Goal: Communication & Community: Share content

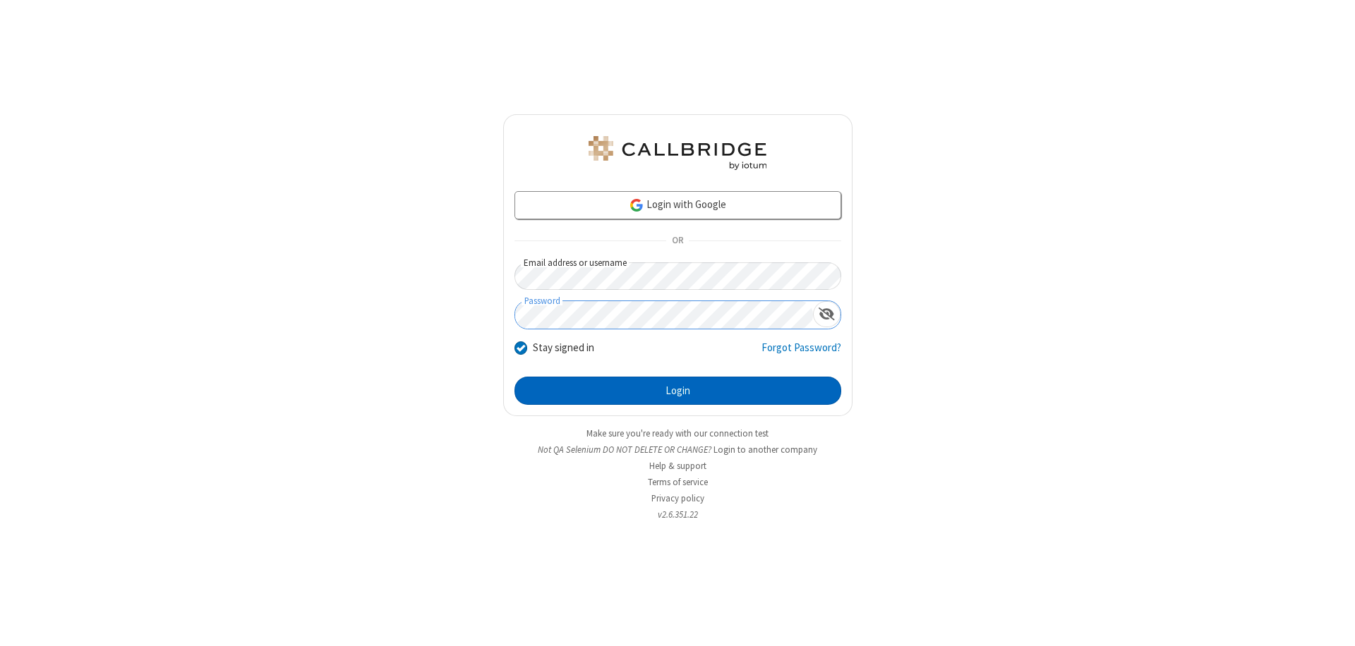
click at [677, 391] on button "Login" at bounding box center [677, 391] width 327 height 28
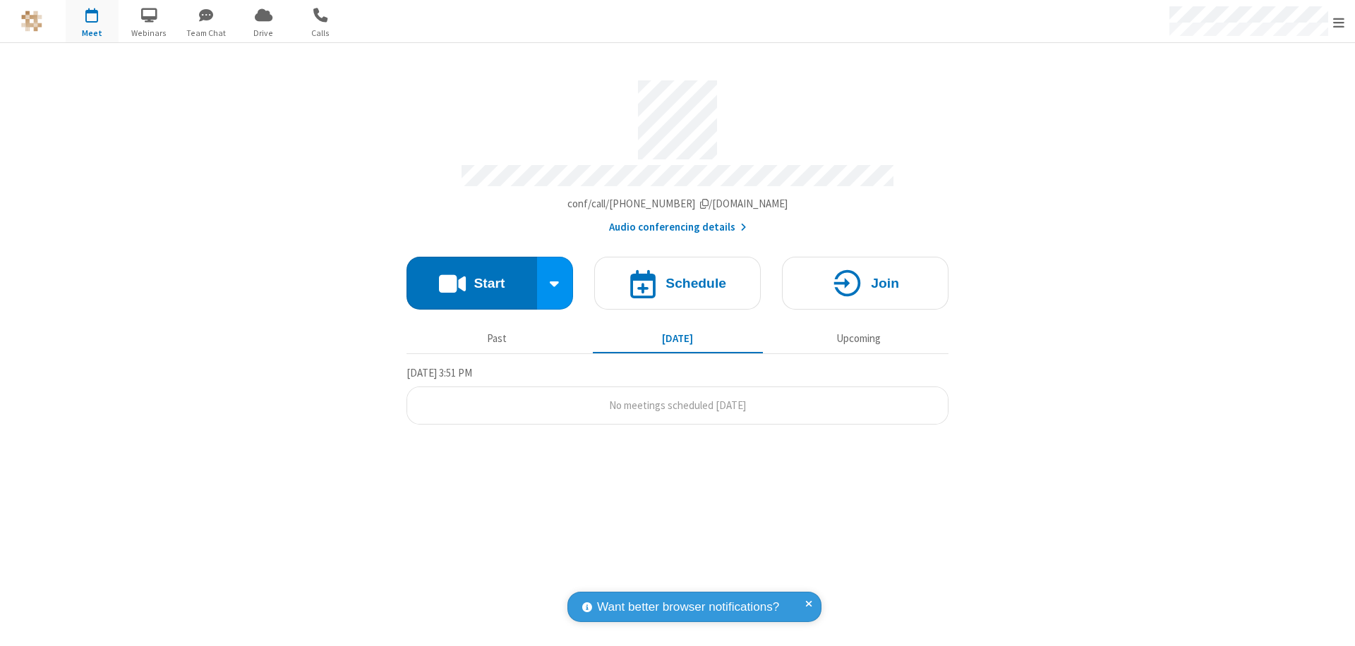
click at [471, 277] on button "Start" at bounding box center [471, 283] width 131 height 53
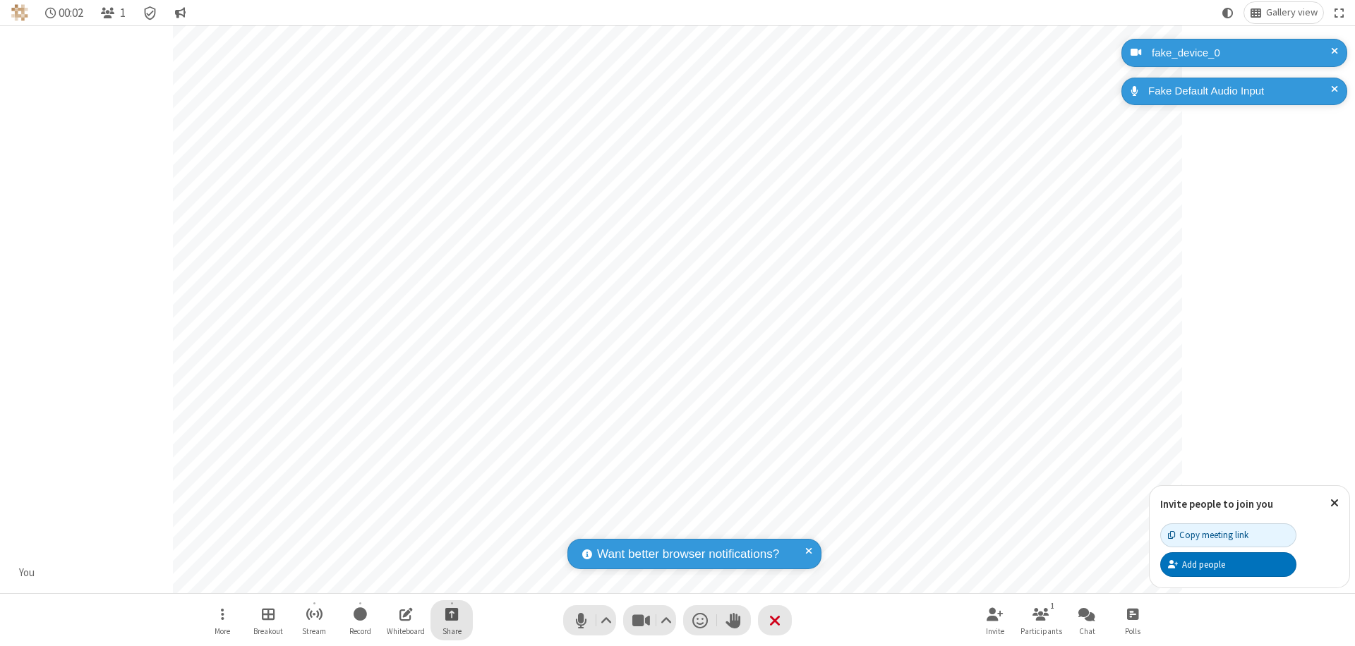
click at [452, 614] on span "Start sharing" at bounding box center [451, 614] width 13 height 18
click at [451, 528] on span "Share additional camera" at bounding box center [460, 531] width 104 height 12
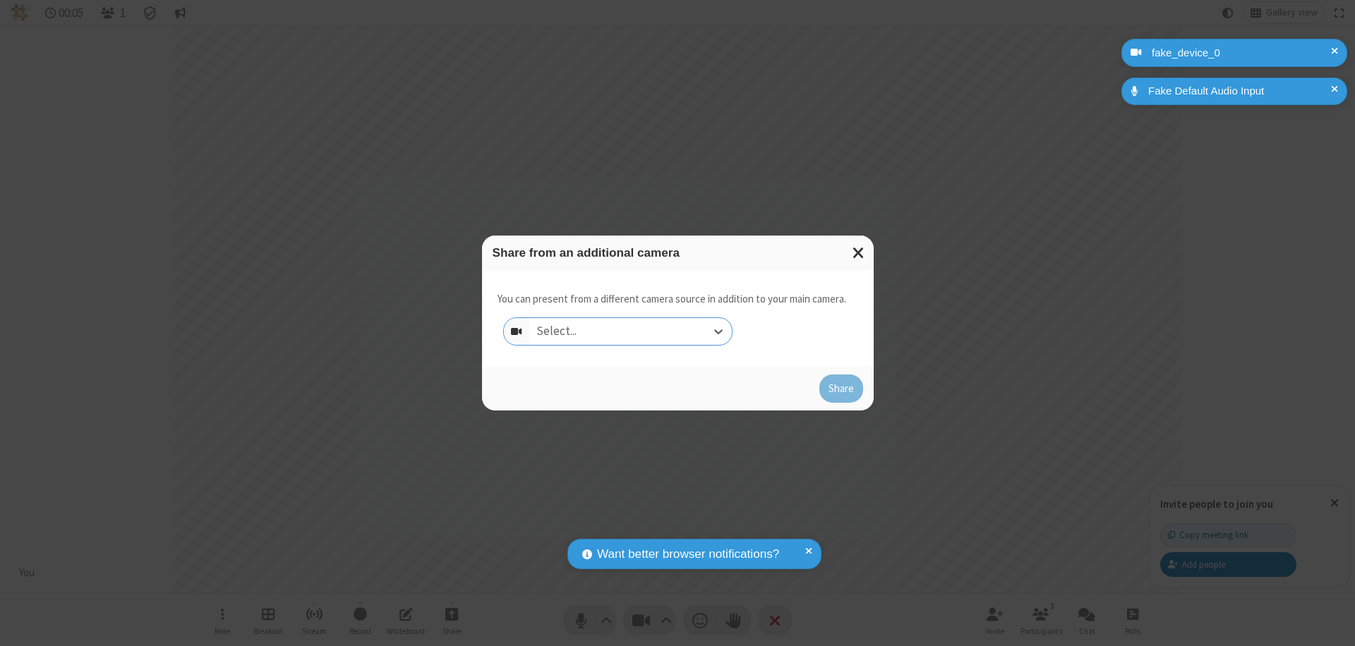
click at [630, 332] on div "Select..." at bounding box center [630, 331] width 203 height 27
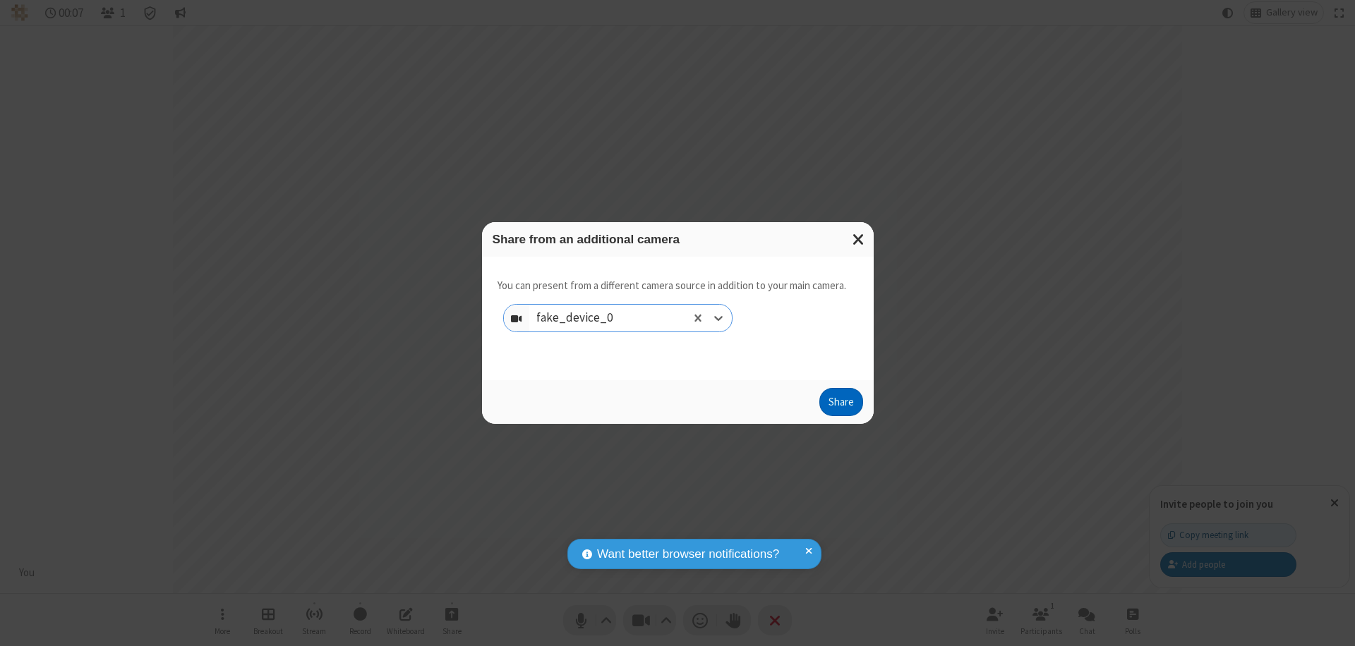
click at [840, 405] on button "Share" at bounding box center [841, 402] width 44 height 28
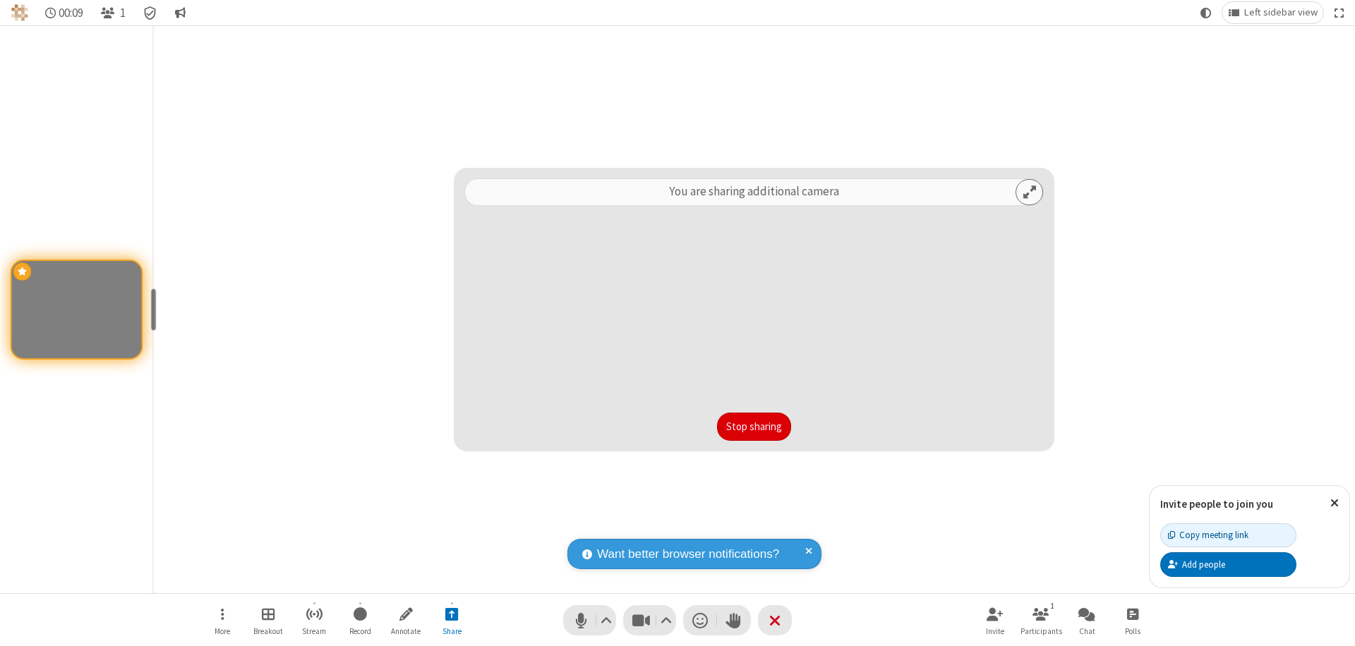
click at [754, 427] on button "Stop sharing" at bounding box center [754, 427] width 74 height 28
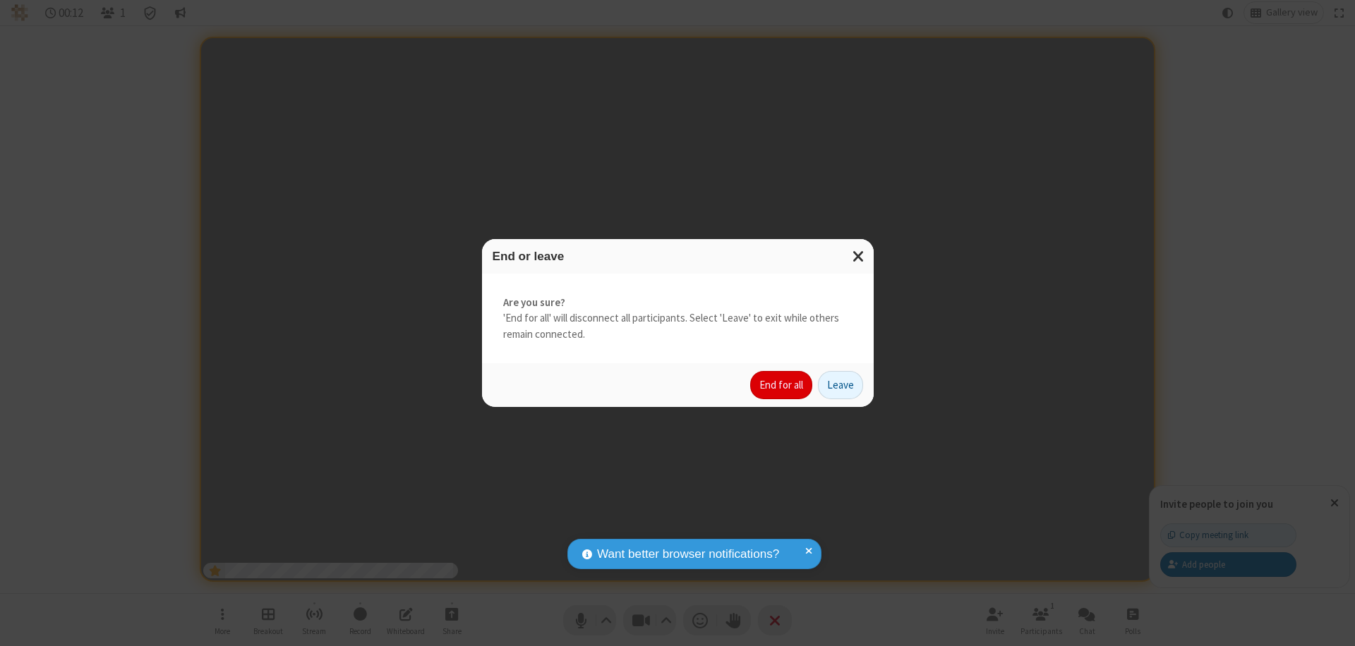
click at [782, 385] on button "End for all" at bounding box center [781, 385] width 62 height 28
